Goal: Task Accomplishment & Management: Use online tool/utility

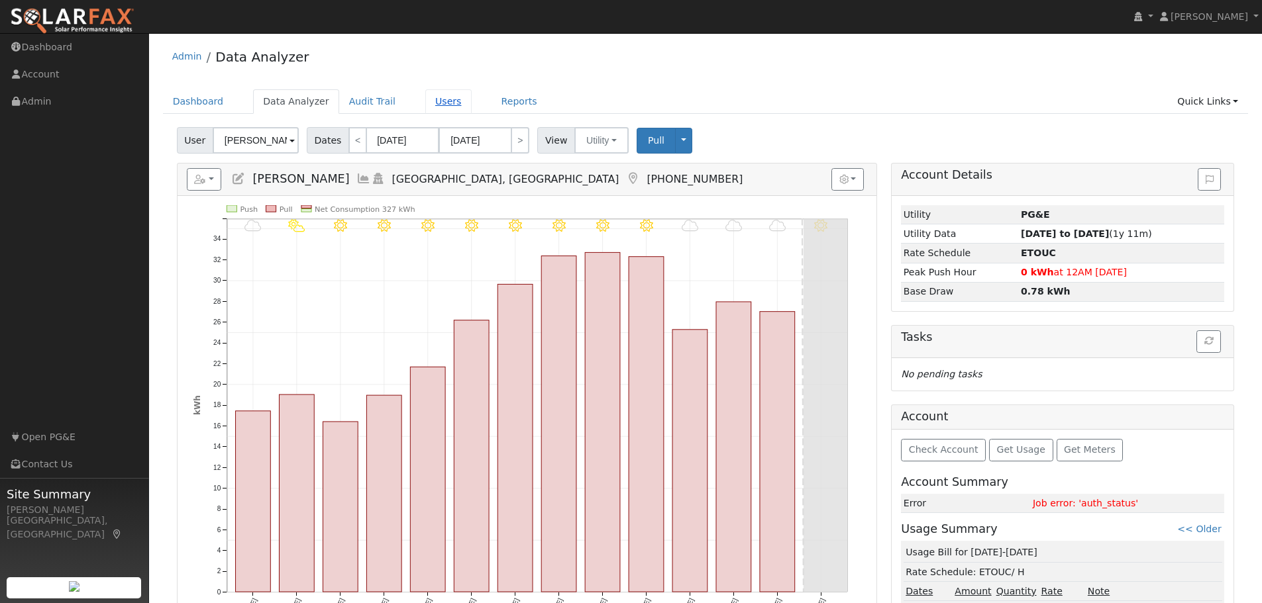
click at [425, 106] on link "Users" at bounding box center [448, 101] width 46 height 25
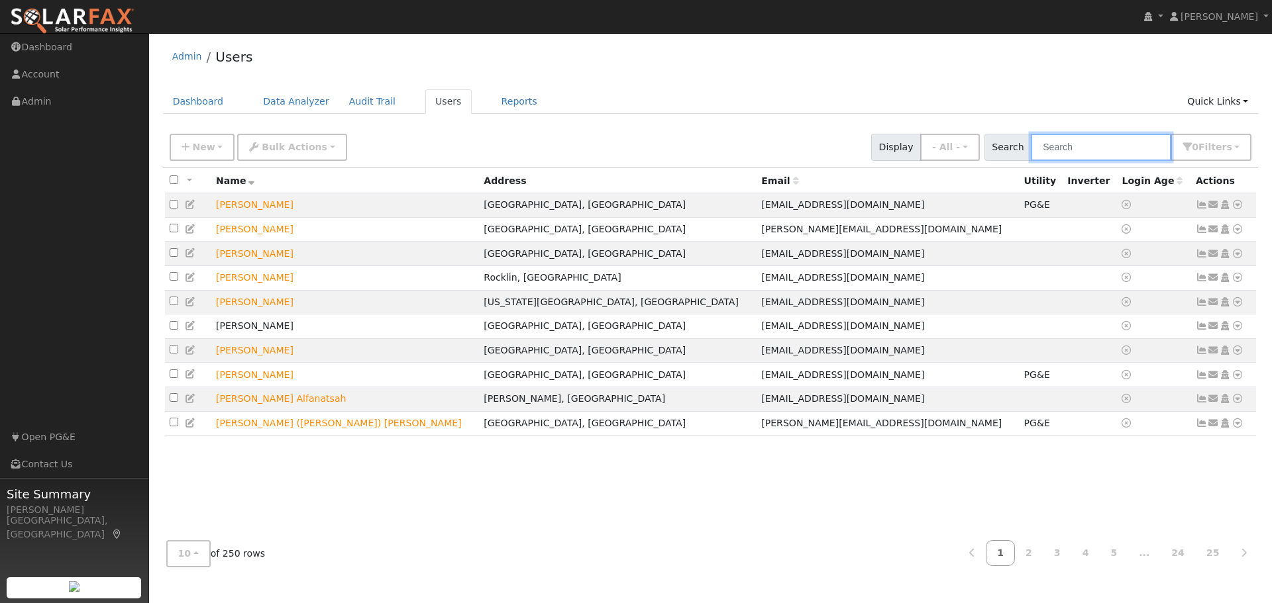
click at [1115, 149] on input "text" at bounding box center [1101, 147] width 140 height 27
type input "[PERSON_NAME]"
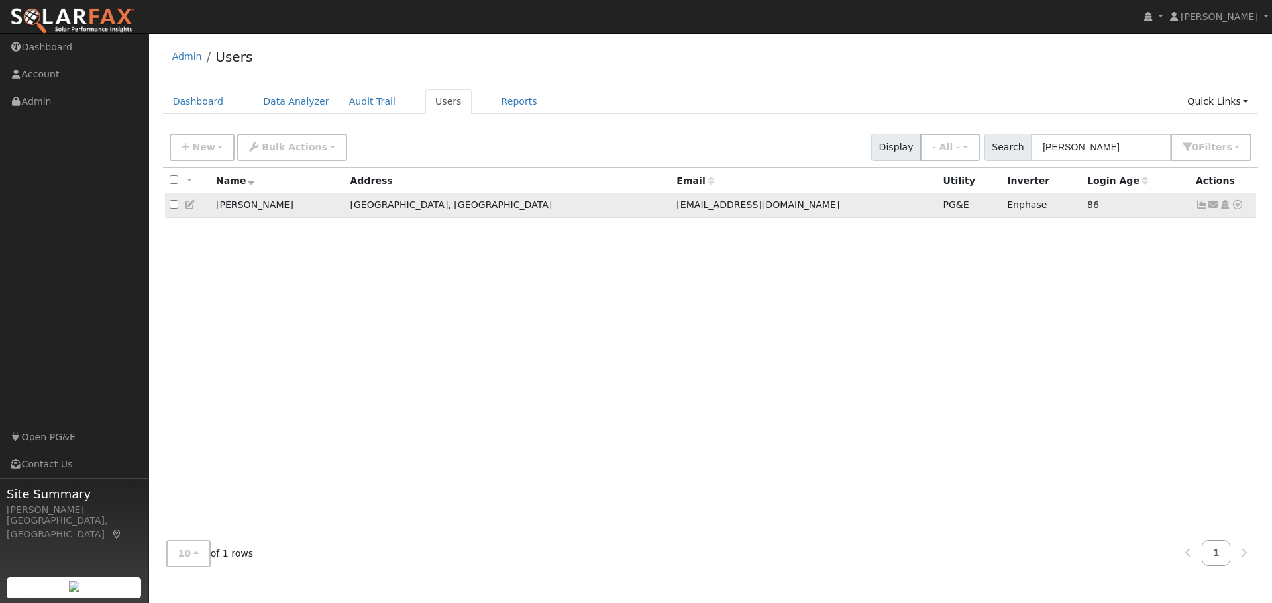
click at [1237, 207] on icon at bounding box center [1237, 204] width 12 height 9
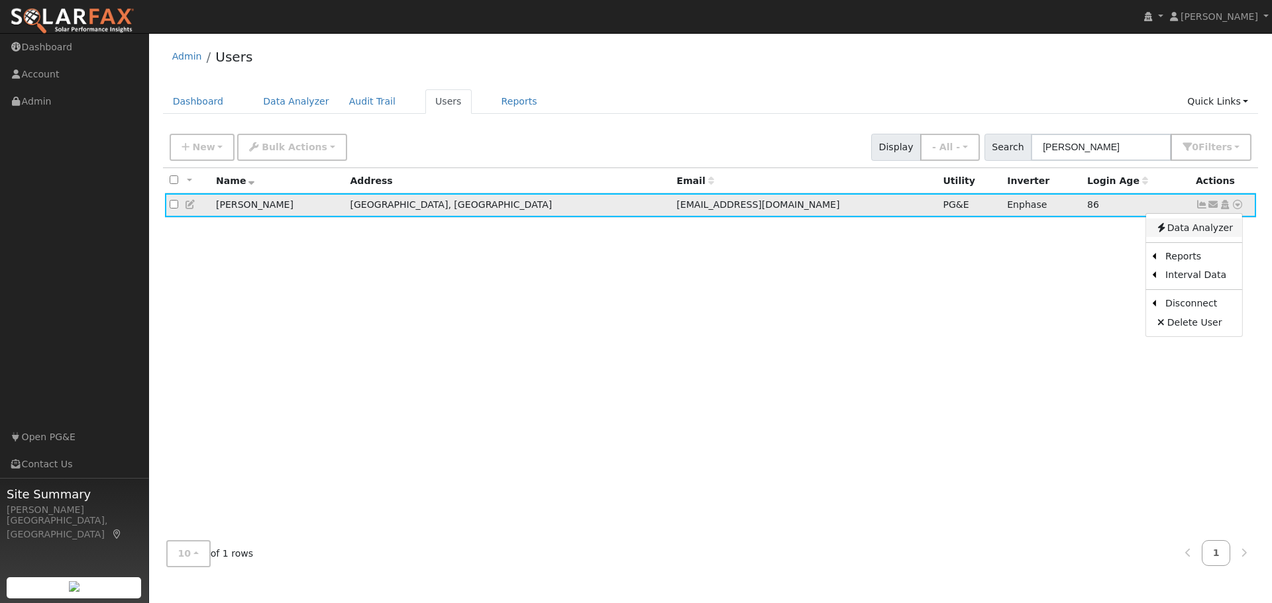
click at [1198, 232] on link "Data Analyzer" at bounding box center [1194, 228] width 96 height 19
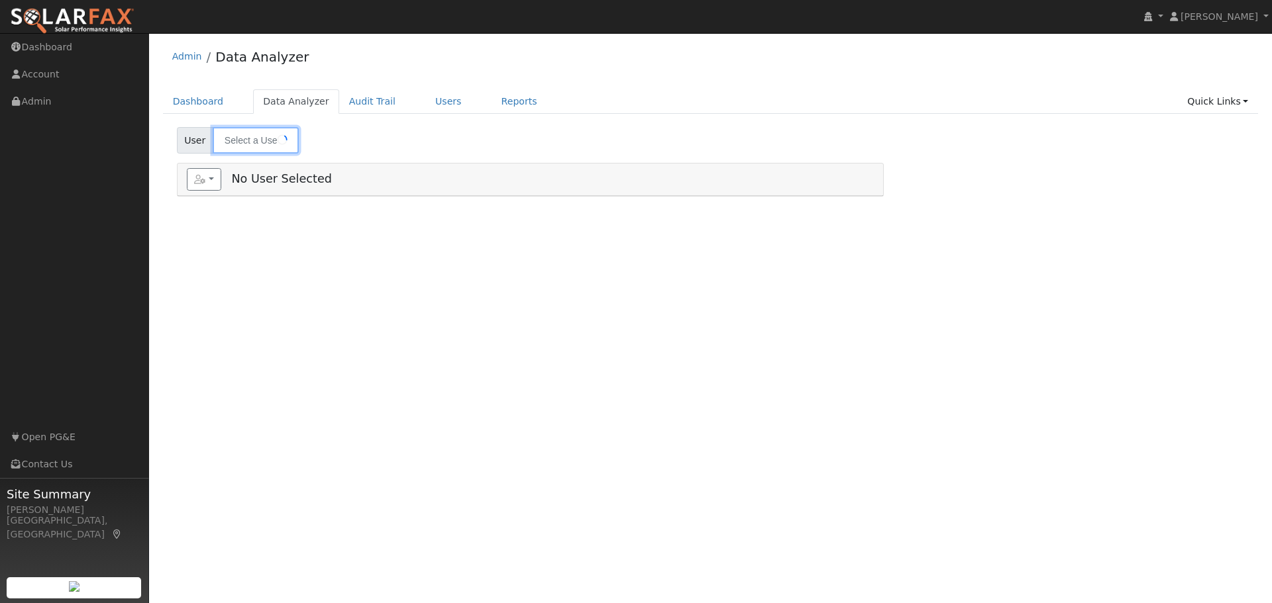
type input "[PERSON_NAME]"
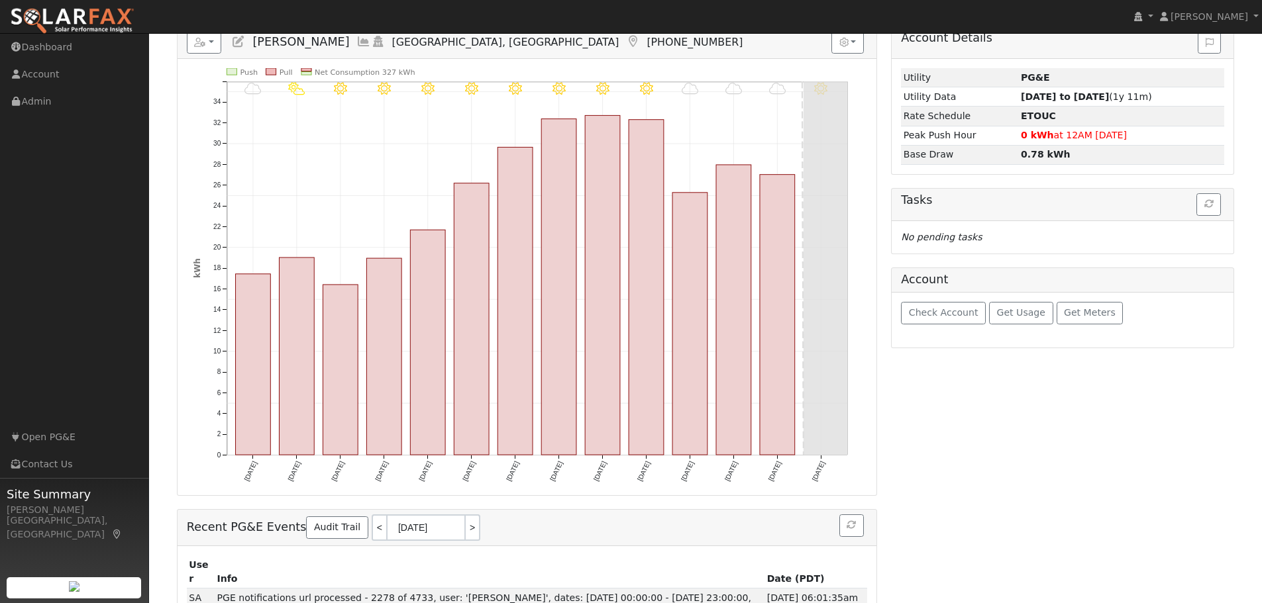
scroll to position [201, 0]
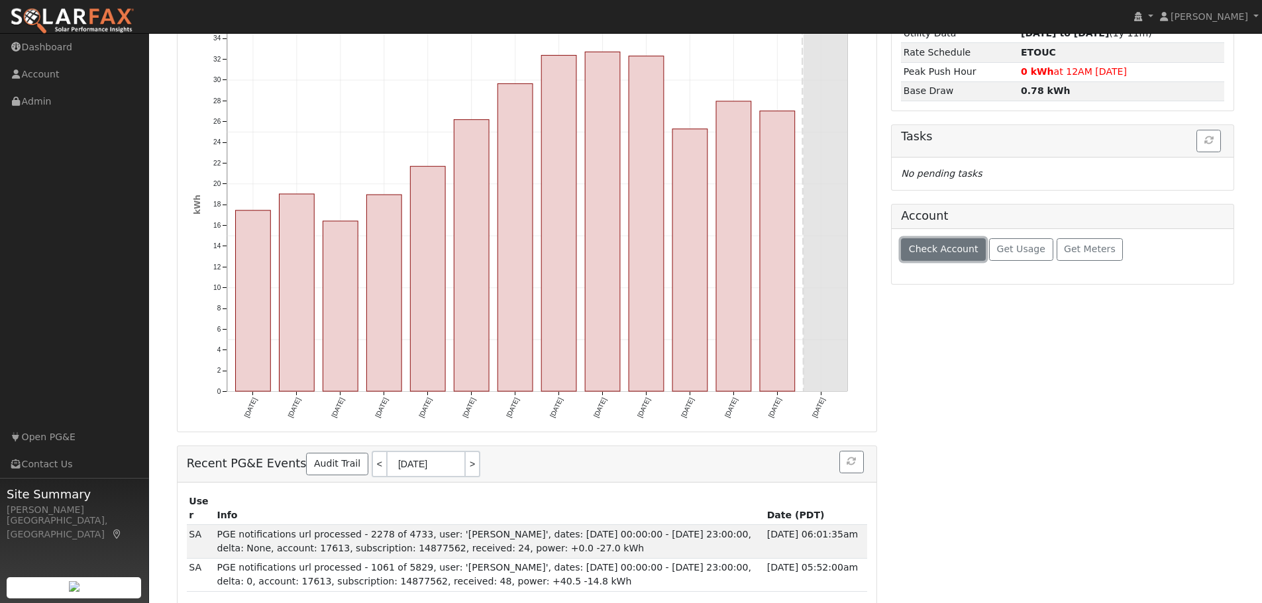
click at [939, 254] on span "Check Account" at bounding box center [944, 249] width 70 height 11
